Goal: Obtain resource: Obtain resource

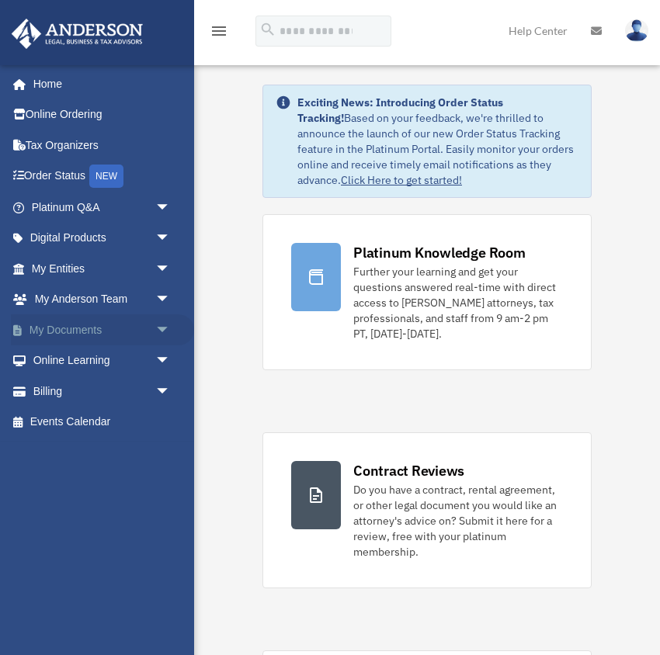
click at [68, 331] on link "My Documents arrow_drop_down" at bounding box center [102, 329] width 183 height 31
click at [165, 327] on span "arrow_drop_down" at bounding box center [170, 330] width 31 height 32
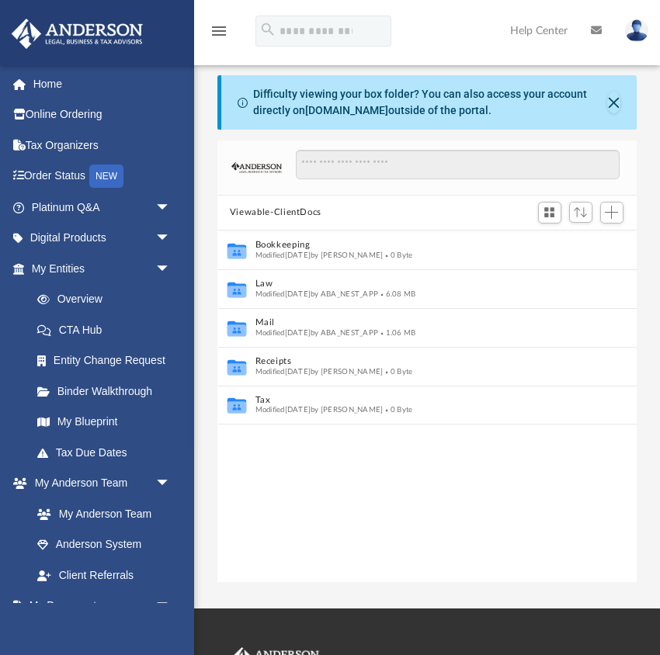
scroll to position [1, 1]
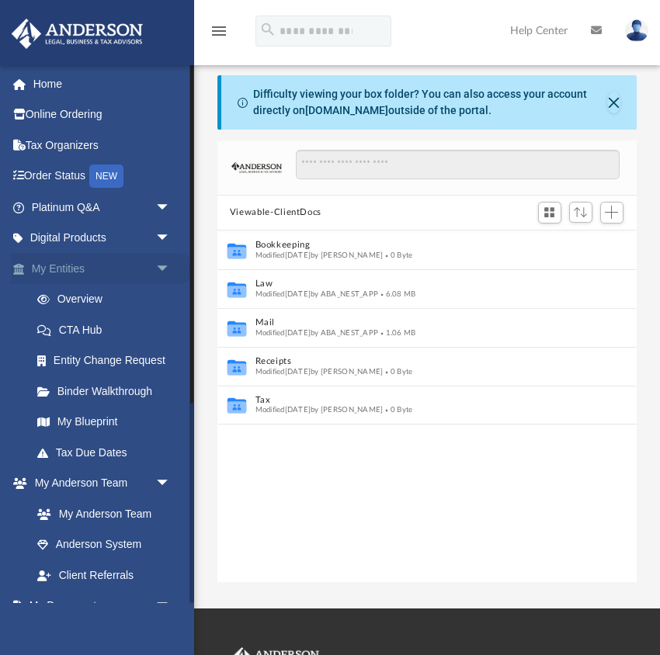
click at [160, 267] on span "arrow_drop_down" at bounding box center [170, 269] width 31 height 32
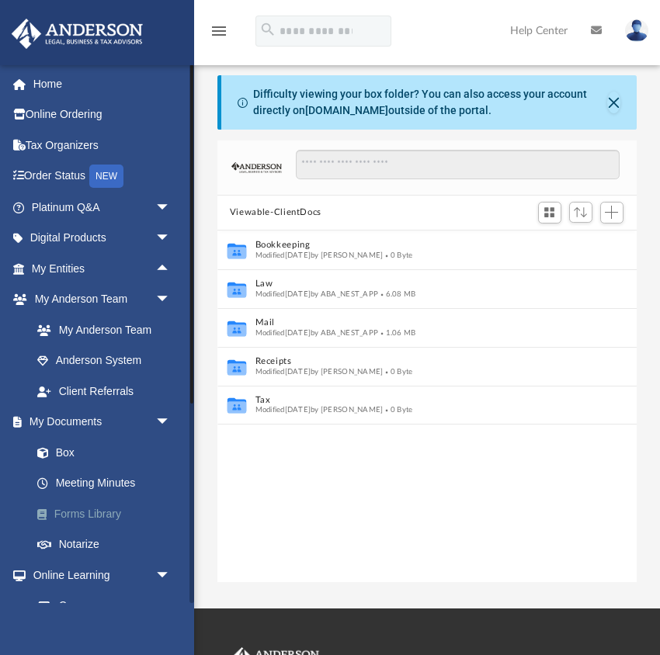
click at [85, 512] on link "Forms Library" at bounding box center [108, 513] width 172 height 31
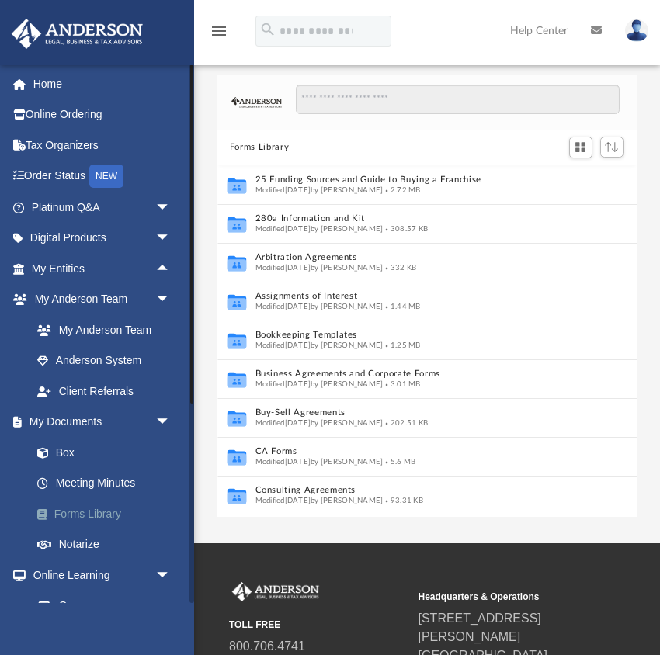
scroll to position [353, 419]
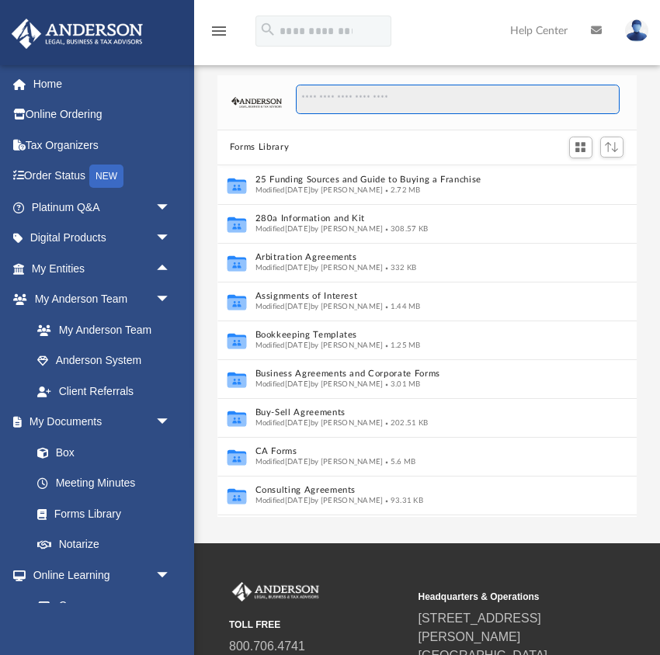
click at [397, 95] on input "Search files and folders" at bounding box center [458, 99] width 324 height 29
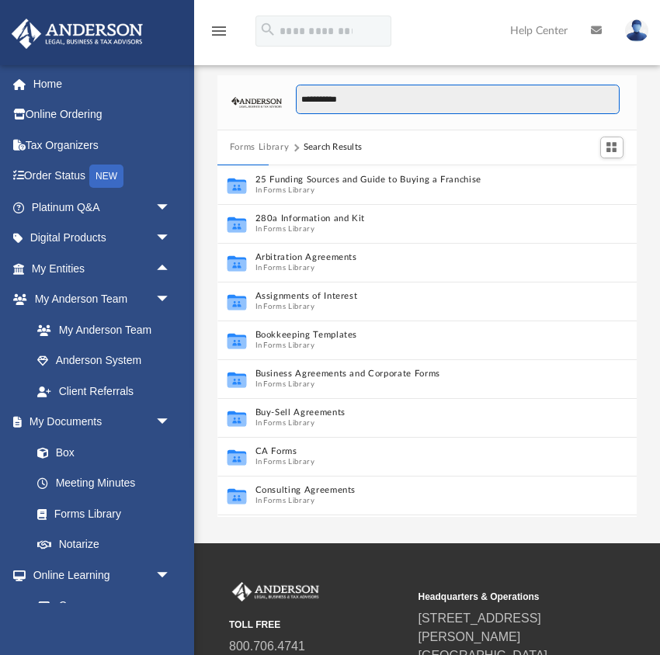
type input "**********"
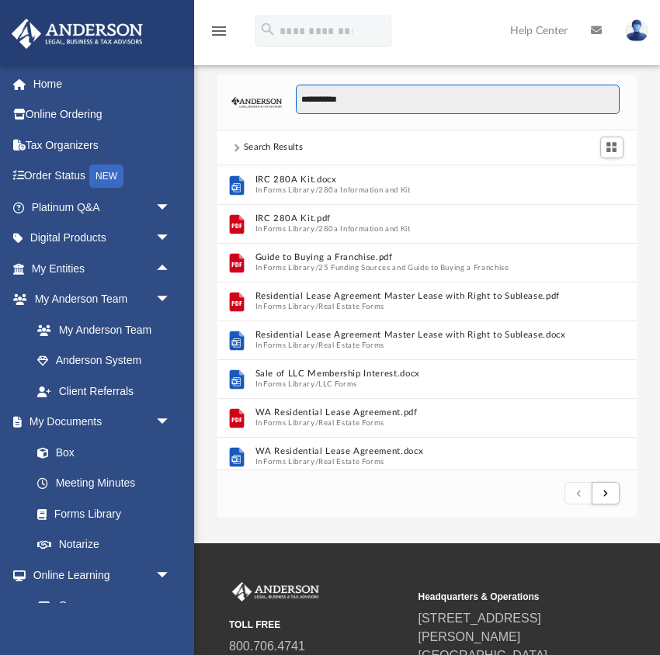
scroll to position [305, 419]
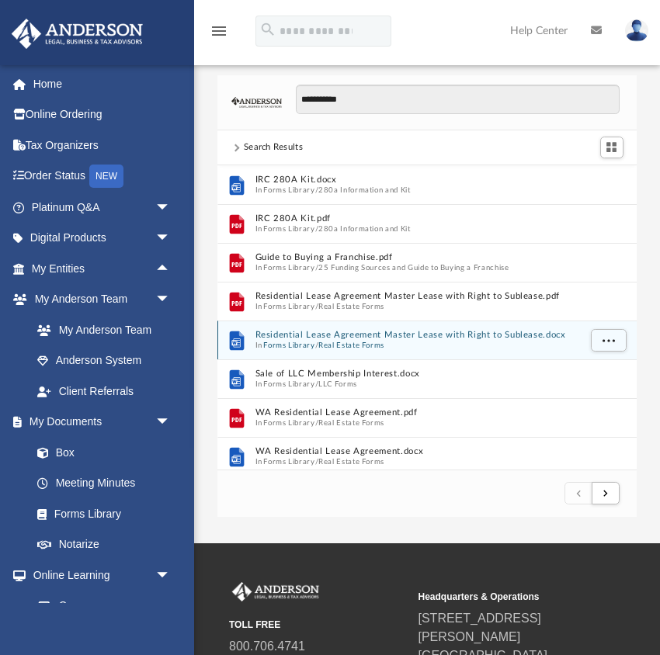
click at [299, 338] on button "Residential Lease Agreement Master Lease with Right to Sublease.docx" at bounding box center [416, 335] width 323 height 10
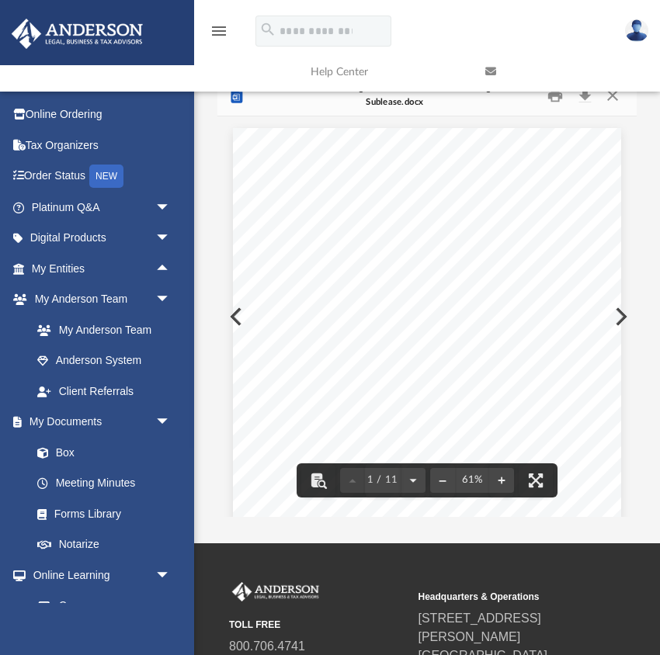
scroll to position [0, 0]
click at [584, 95] on link at bounding box center [560, 71] width 175 height 61
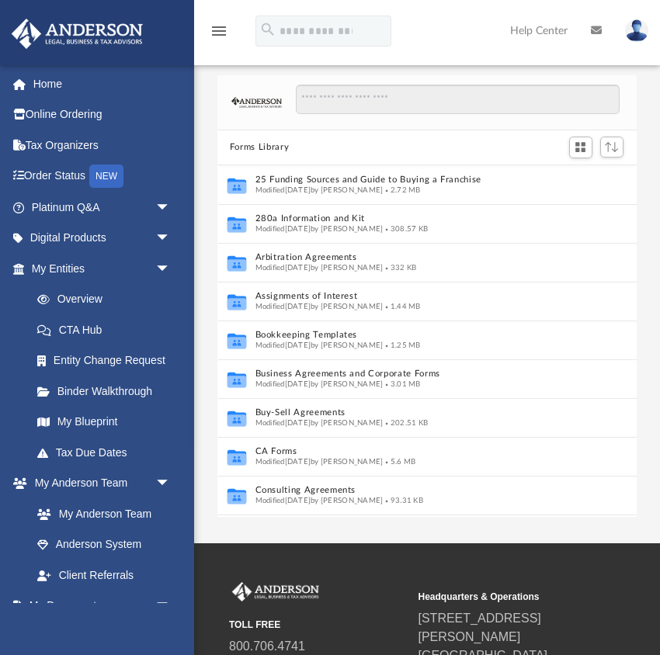
scroll to position [353, 419]
click at [371, 101] on input "Search files and folders" at bounding box center [458, 99] width 324 height 29
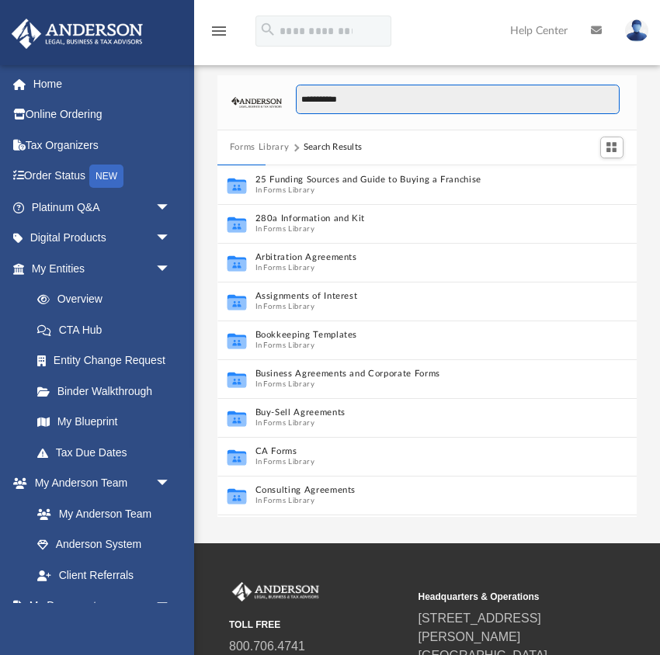
type input "**********"
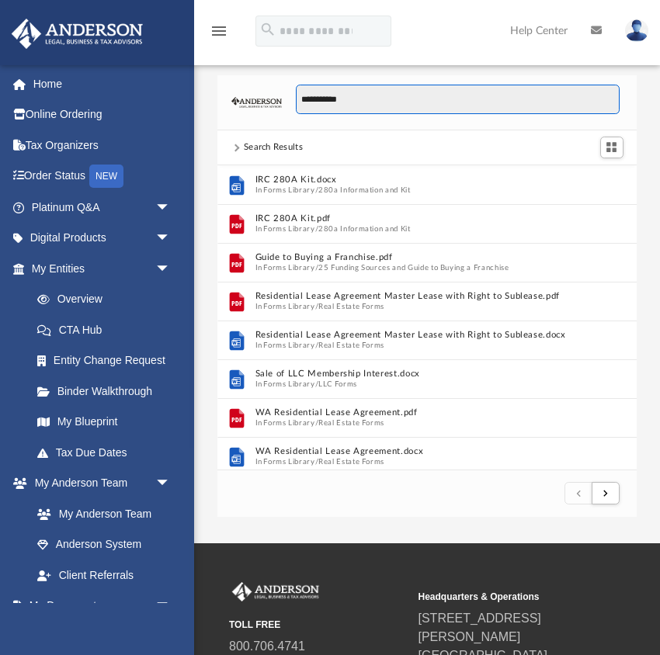
scroll to position [305, 419]
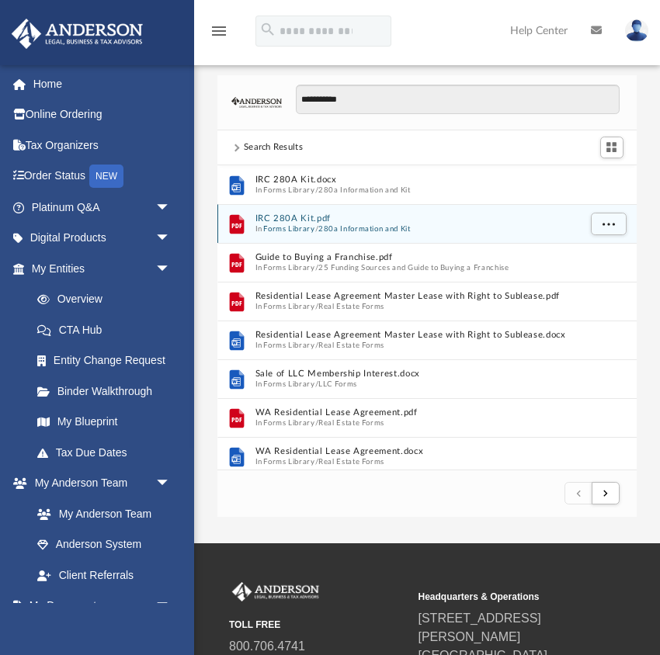
click at [307, 228] on button "Forms Library" at bounding box center [288, 228] width 51 height 10
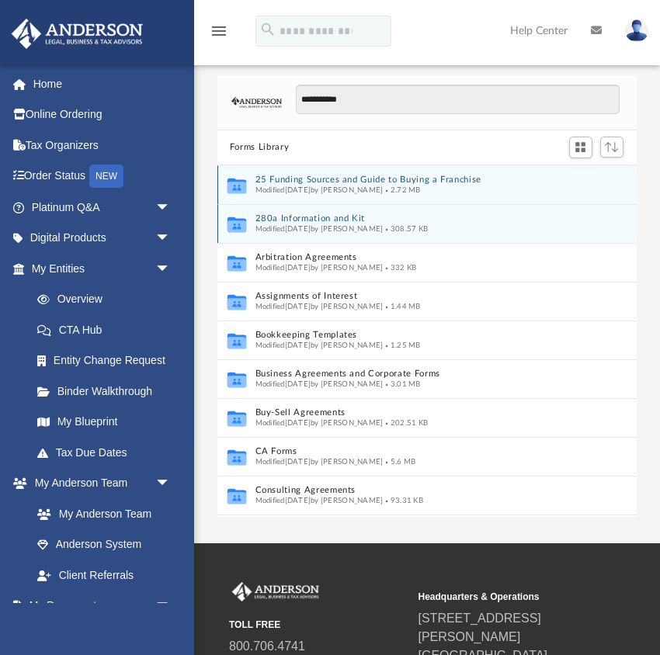
scroll to position [353, 419]
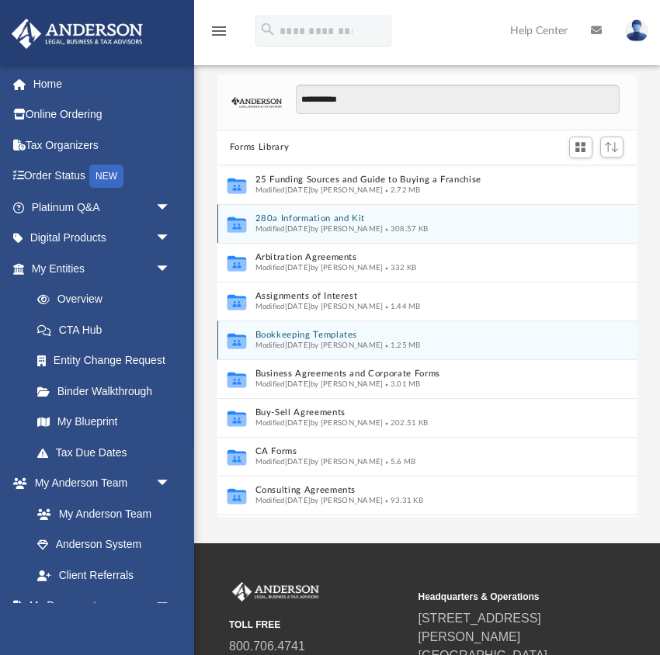
click at [313, 334] on button "Bookkeeping Templates" at bounding box center [416, 335] width 323 height 10
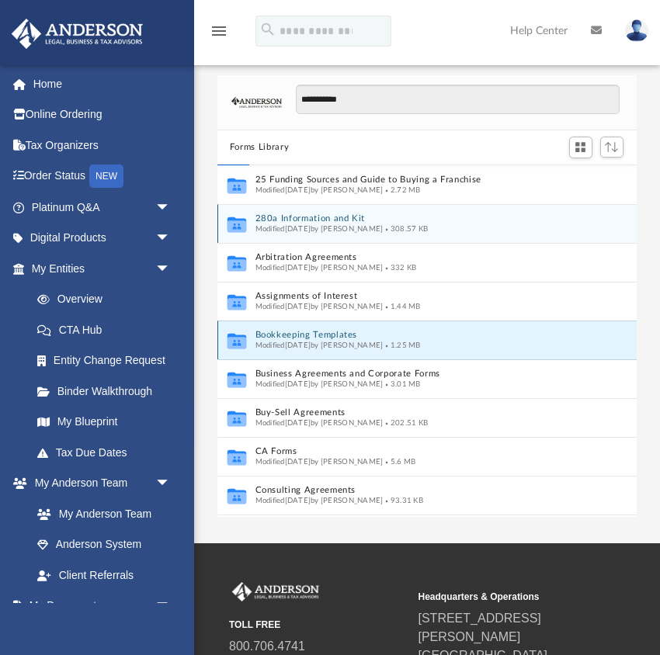
click at [313, 334] on button "Bookkeeping Templates" at bounding box center [416, 335] width 323 height 10
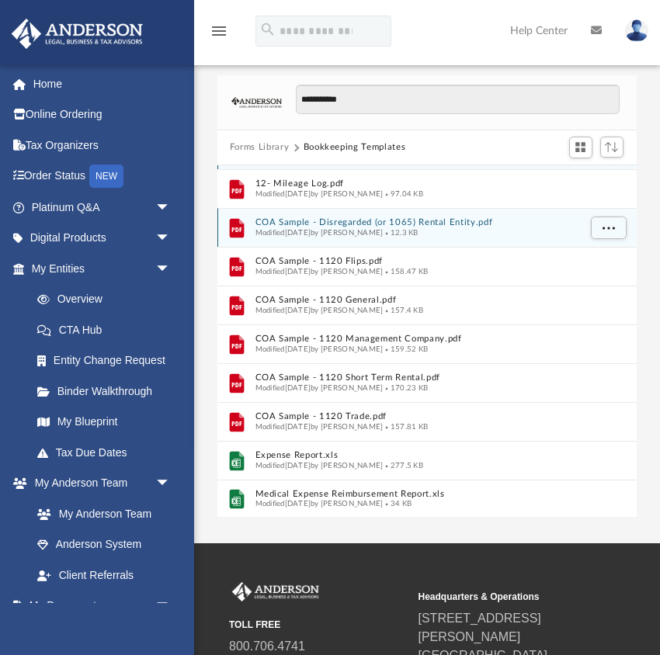
scroll to position [74, 0]
